Goal: Task Accomplishment & Management: Manage account settings

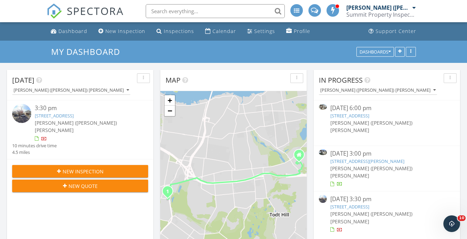
click at [362, 150] on div "09/26/25 3:00 pm" at bounding box center [386, 153] width 113 height 9
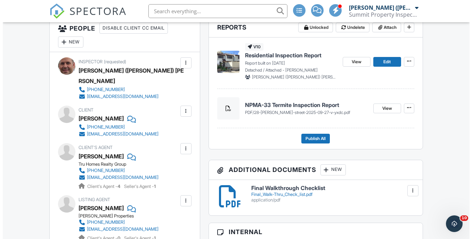
scroll to position [243, 0]
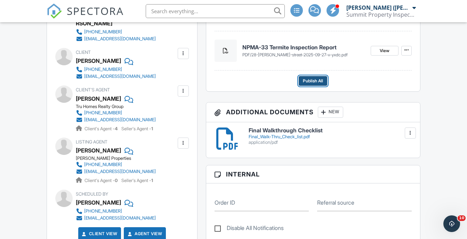
click at [312, 84] on span "Publish All" at bounding box center [313, 80] width 20 height 7
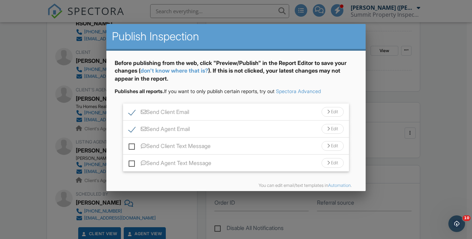
click at [132, 130] on label "Send Agent Email" at bounding box center [159, 130] width 61 height 9
checkbox input "false"
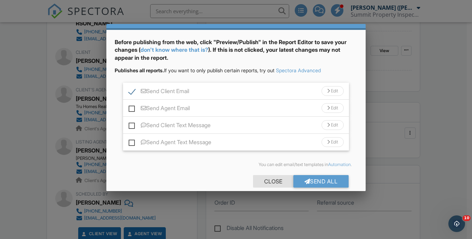
scroll to position [30, 0]
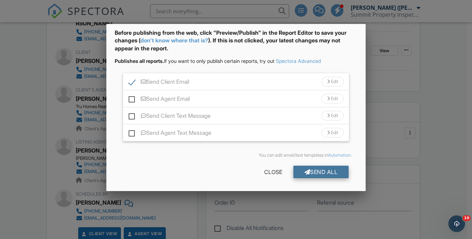
click at [324, 173] on div "Send All" at bounding box center [321, 172] width 56 height 13
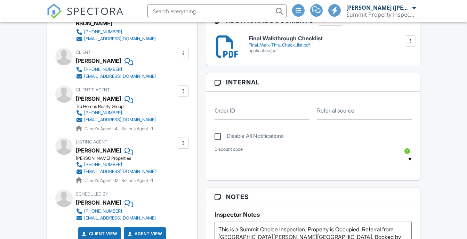
scroll to position [109, 0]
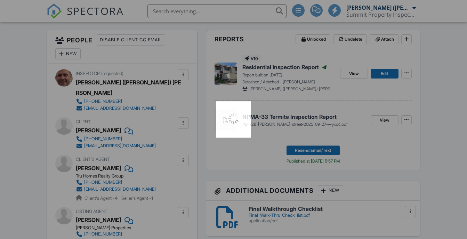
scroll to position [0, 0]
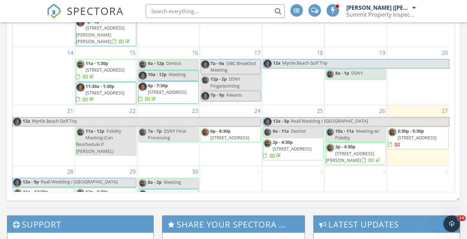
scroll to position [417, 0]
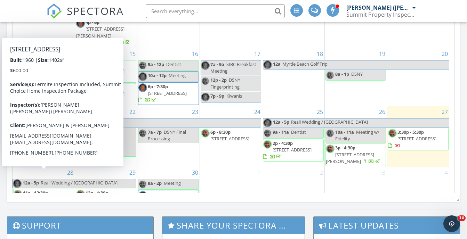
click at [59, 196] on span "279 Collfield Ave, STATEN ISLAND 10314" at bounding box center [42, 199] width 39 height 6
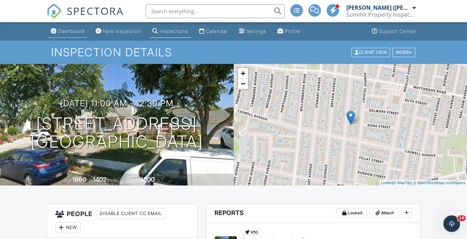
click at [74, 33] on div "Dashboard" at bounding box center [71, 31] width 26 height 6
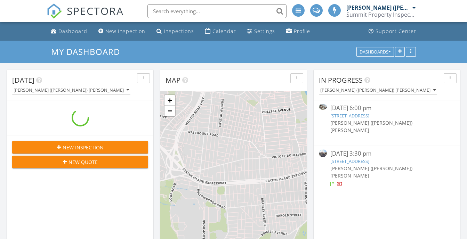
scroll to position [574, 477]
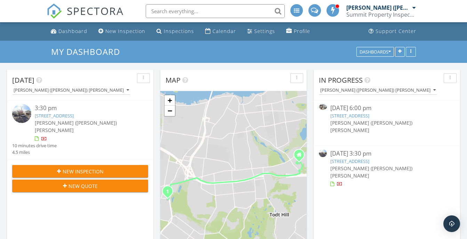
click at [369, 158] on link "18 Signs Rd, STATEN ISLAND, NY 10314" at bounding box center [349, 161] width 39 height 6
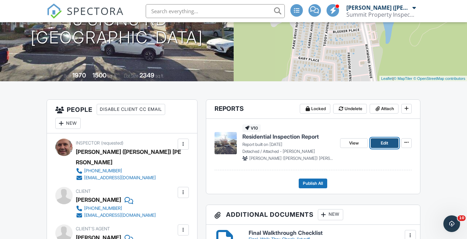
click at [385, 144] on span "Edit" at bounding box center [384, 143] width 7 height 7
